Goal: Task Accomplishment & Management: Use online tool/utility

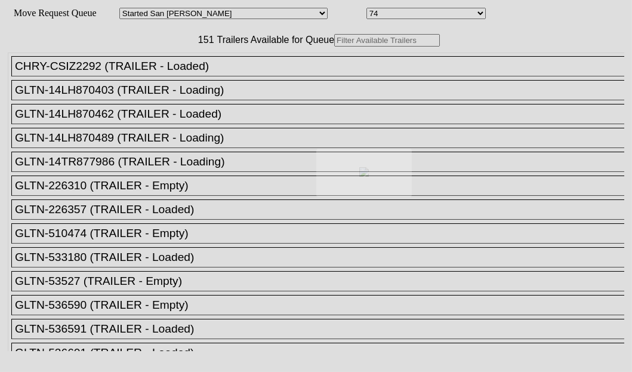
drag, startPoint x: 0, startPoint y: 0, endPoint x: 187, endPoint y: 78, distance: 202.2
click at [187, 78] on div at bounding box center [316, 186] width 632 height 372
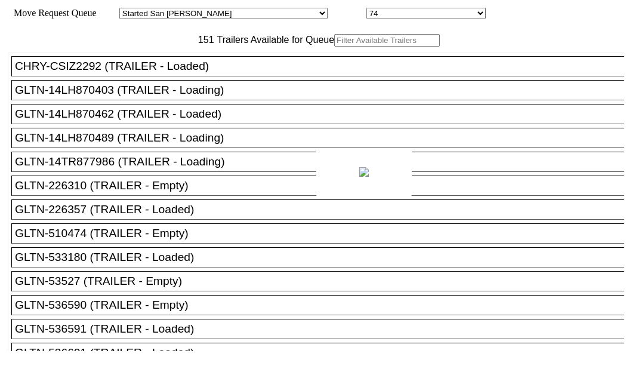
click at [187, 78] on body "Move Request Queue Area Started [GEOGRAPHIC_DATA][PERSON_NAME][PERSON_NAME] [GE…" at bounding box center [316, 201] width 622 height 393
paste input "TA197578"
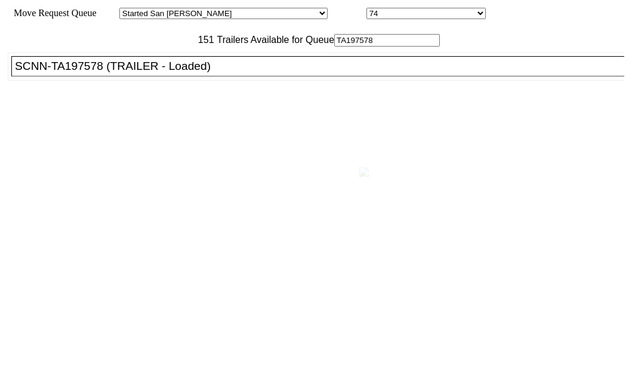
type input "TA197578"
click at [100, 73] on div "SCNN-TA197578 (TRAILER - Loaded)" at bounding box center [323, 66] width 616 height 13
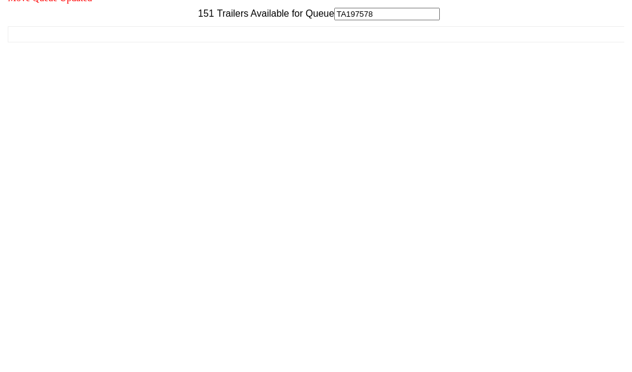
scroll to position [48, 0]
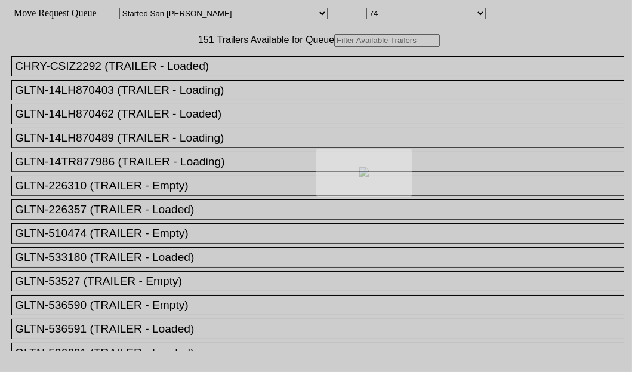
click at [185, 78] on body "Move Request Queue Area Started San Pedro Lost San Pedro Appt San Pedro B4 West…" at bounding box center [316, 201] width 622 height 393
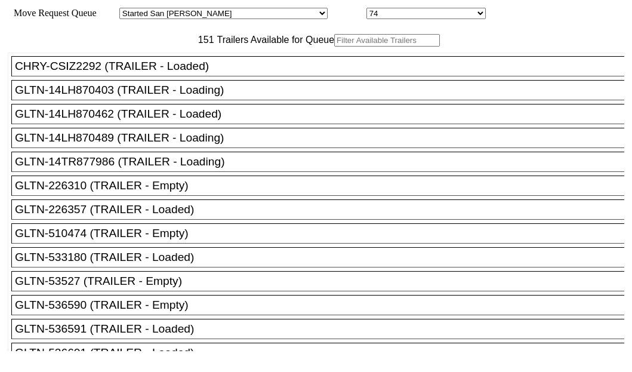
click at [334, 47] on input "text" at bounding box center [387, 40] width 106 height 13
paste input "JBHU267719"
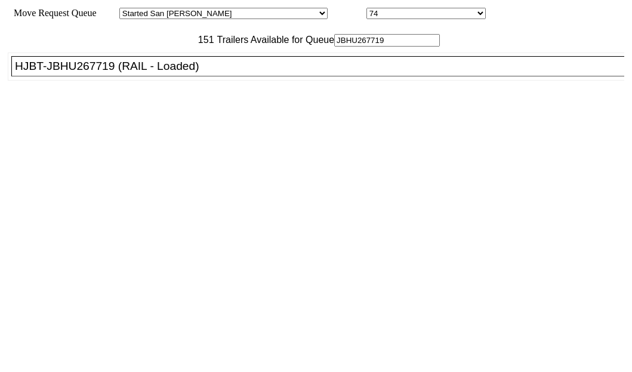
type input "JBHU267719"
click at [69, 73] on div "HJBT-JBHU267719 (RAIL - Loaded)" at bounding box center [323, 66] width 616 height 13
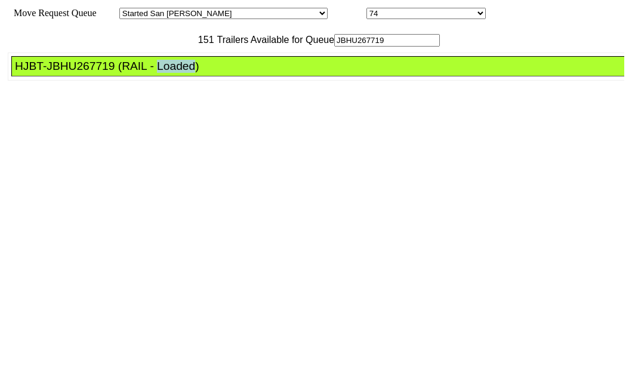
click at [69, 73] on div "HJBT-JBHU267719 (RAIL - Loaded)" at bounding box center [323, 66] width 616 height 13
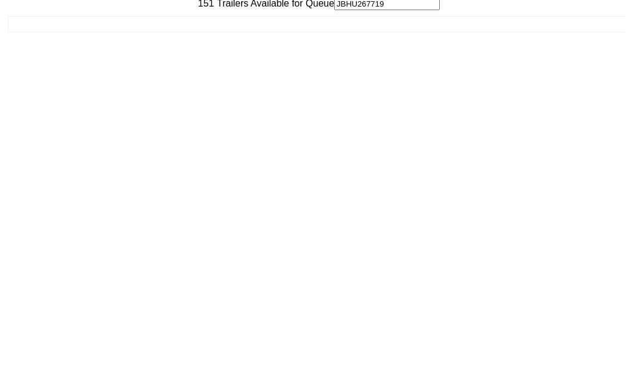
scroll to position [48, 0]
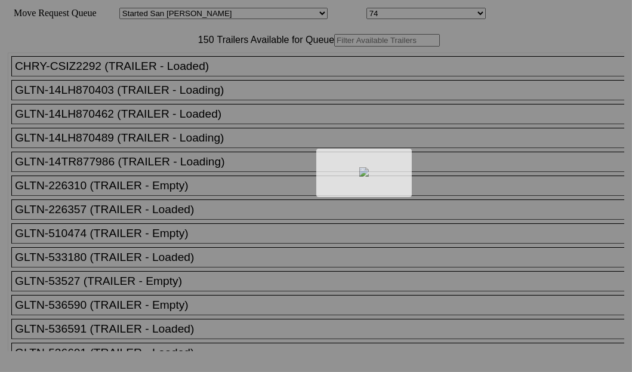
click at [174, 80] on body "Move Request Queue Area Started San Pedro Lost San Pedro Appt San Pedro B4 West…" at bounding box center [316, 201] width 622 height 393
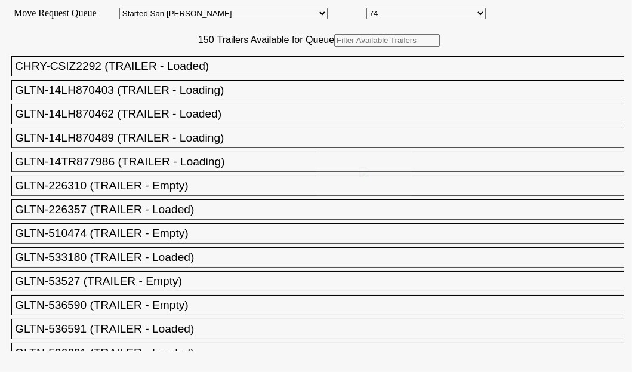
drag, startPoint x: 175, startPoint y: 77, endPoint x: 186, endPoint y: 79, distance: 11.0
click at [186, 79] on div at bounding box center [316, 186] width 632 height 372
click at [334, 47] on input "text" at bounding box center [387, 40] width 106 height 13
paste input "240766"
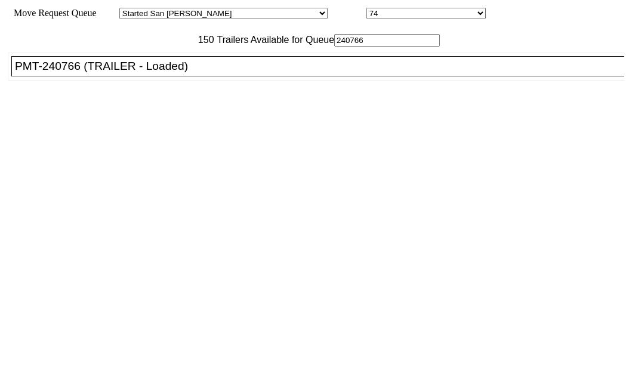
type input "240766"
click at [94, 73] on div "PMT-240766 (TRAILER - Loaded)" at bounding box center [323, 66] width 616 height 13
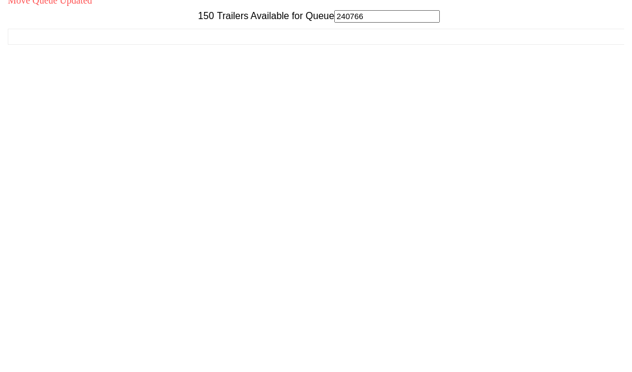
scroll to position [48, 0]
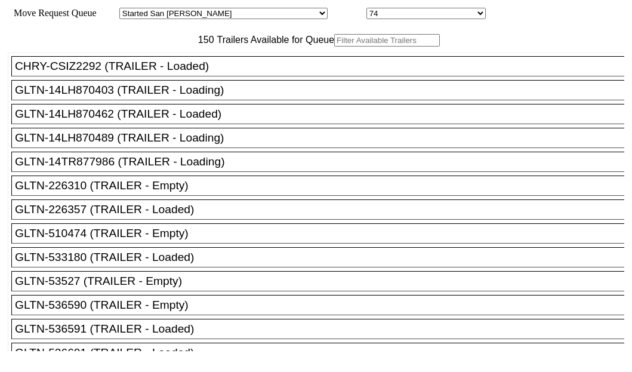
click at [334, 47] on input "text" at bounding box center [387, 40] width 106 height 13
paste input "535833"
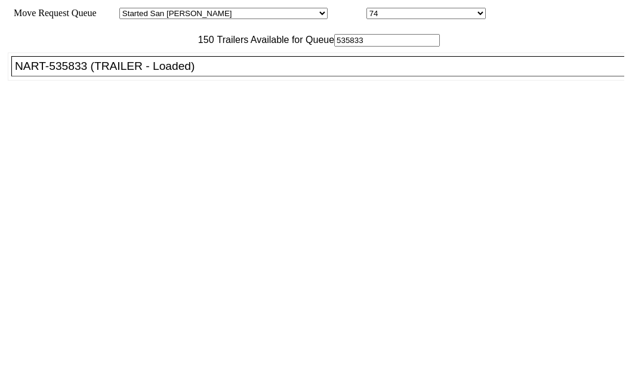
type input "535833"
click at [48, 73] on div "NART-535833 (TRAILER - Loaded)" at bounding box center [323, 66] width 616 height 13
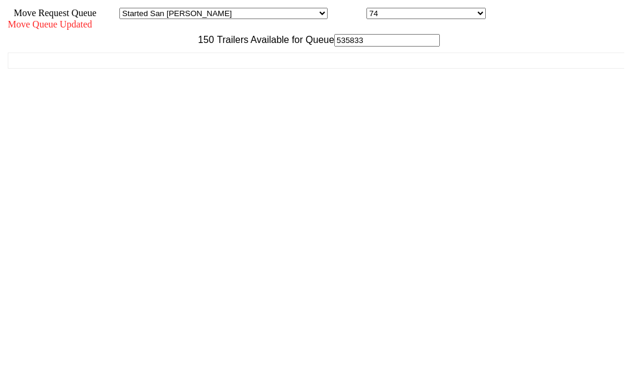
scroll to position [48, 0]
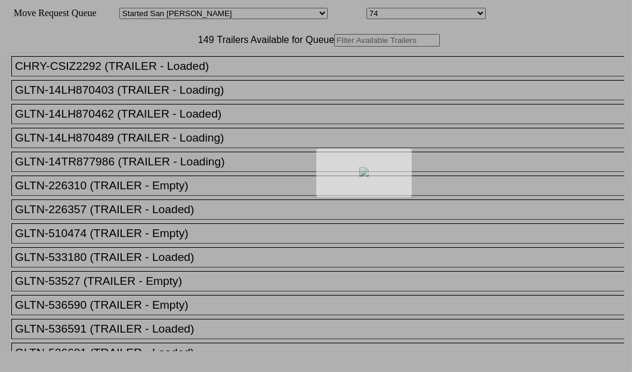
click at [177, 82] on div at bounding box center [316, 186] width 632 height 372
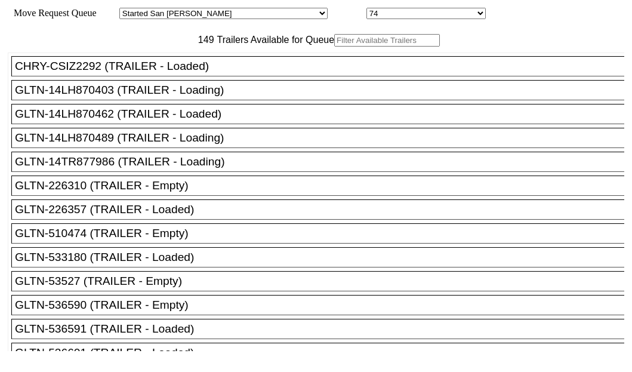
click at [334, 47] on input "text" at bounding box center [387, 40] width 106 height 13
paste input "LH217148"
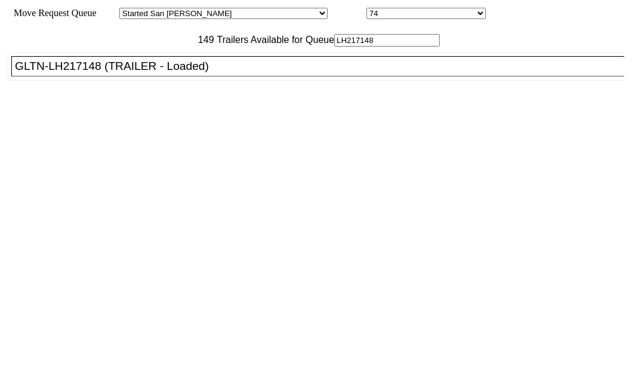
type input "LH217148"
click at [85, 73] on div "GLTN-LH217148 (TRAILER - Loaded)" at bounding box center [323, 66] width 616 height 13
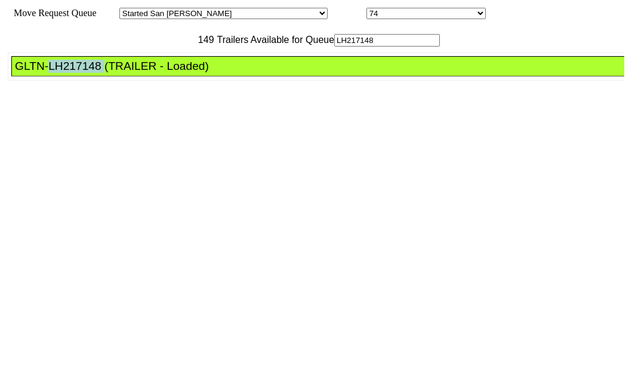
click at [85, 73] on div "GLTN-LH217148 (TRAILER - Loaded)" at bounding box center [323, 66] width 616 height 13
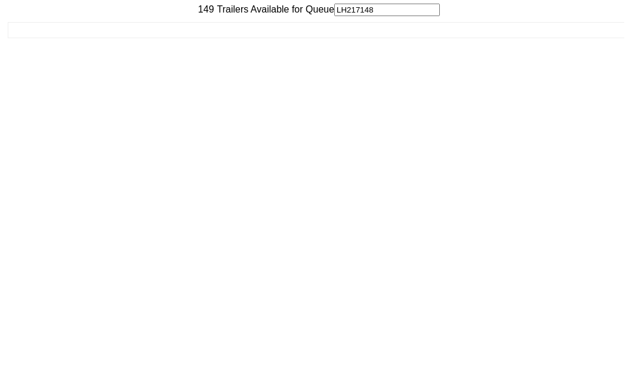
scroll to position [48, 0]
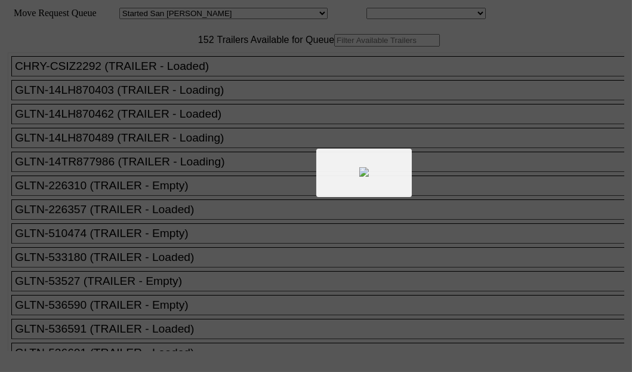
drag, startPoint x: 212, startPoint y: 82, endPoint x: 176, endPoint y: 69, distance: 38.1
click at [176, 69] on div at bounding box center [316, 186] width 632 height 372
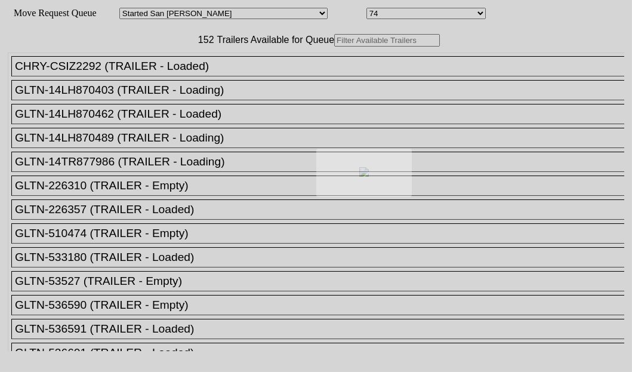
click at [183, 73] on div at bounding box center [316, 186] width 632 height 372
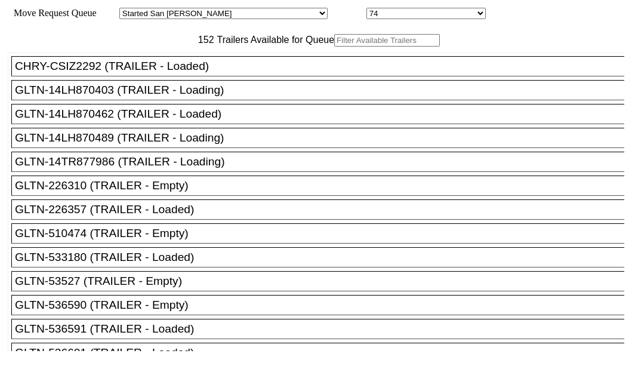
click at [334, 47] on input "text" at bounding box center [387, 40] width 106 height 13
paste input "XPOU425527"
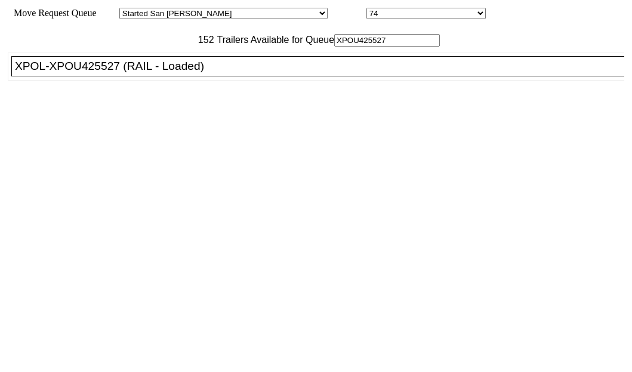
type input "XPOU425527"
click at [103, 73] on div "XPOL-XPOU425527 (RAIL - Loaded)" at bounding box center [323, 66] width 616 height 13
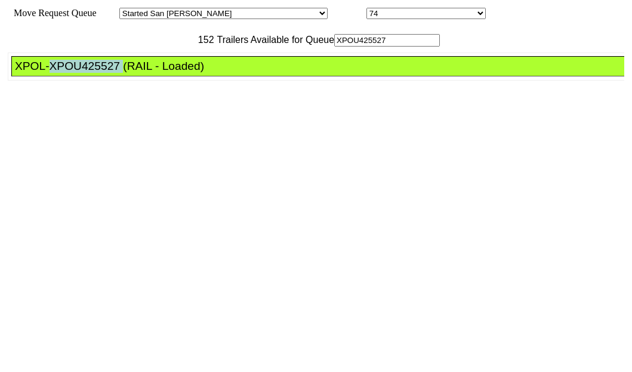
click at [103, 73] on div "XPOL-XPOU425527 (RAIL - Loaded)" at bounding box center [323, 66] width 616 height 13
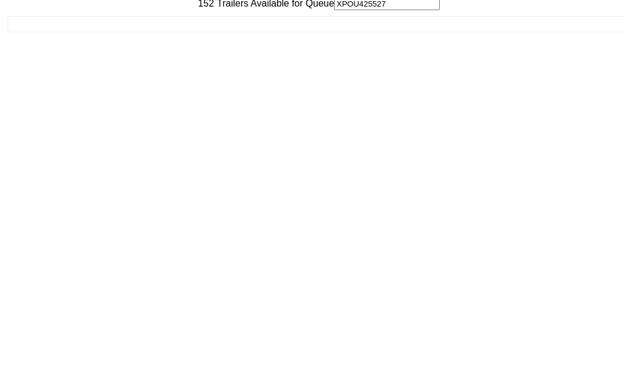
scroll to position [48, 0]
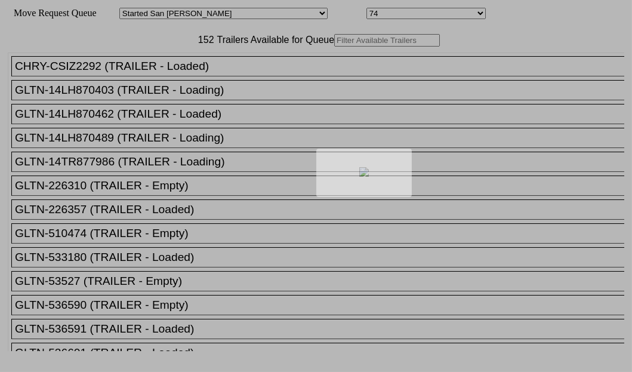
click at [163, 84] on div at bounding box center [316, 186] width 632 height 372
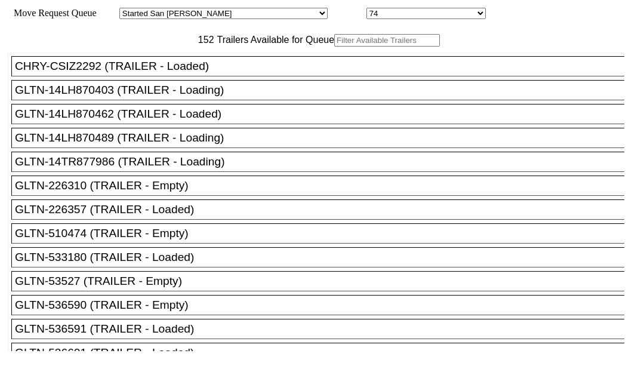
click at [334, 47] on input "text" at bounding box center [387, 40] width 106 height 13
paste input "155333"
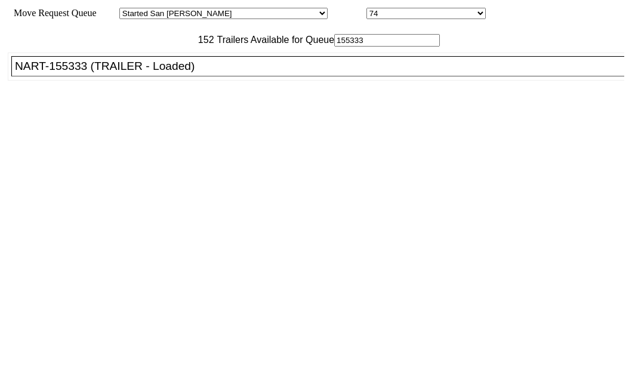
type input "155333"
click at [84, 73] on div "NART-155333 (TRAILER - Loaded)" at bounding box center [323, 66] width 616 height 13
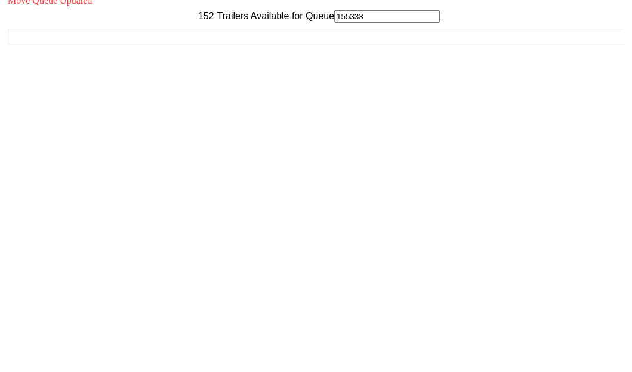
scroll to position [48, 0]
